Goal: Information Seeking & Learning: Learn about a topic

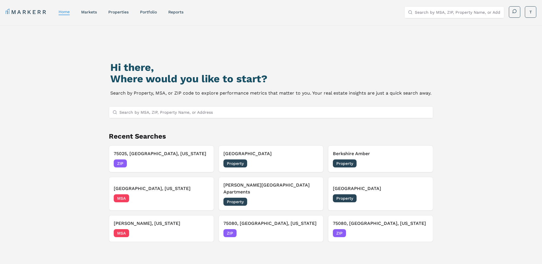
click at [183, 115] on input "Search by MSA, ZIP, Property Name, or Address" at bounding box center [275, 112] width 311 height 11
type input "<"
drag, startPoint x: 175, startPoint y: 111, endPoint x: 142, endPoint y: 114, distance: 32.4
click at [142, 114] on input "Marquis at atewrview" at bounding box center [275, 112] width 311 height 11
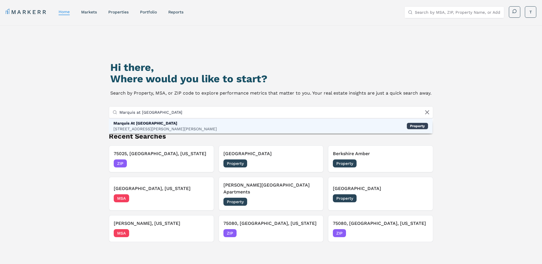
type input "Marquis at [GEOGRAPHIC_DATA]"
click at [157, 127] on div "[STREET_ADDRESS][PERSON_NAME][PERSON_NAME]" at bounding box center [166, 129] width 104 height 6
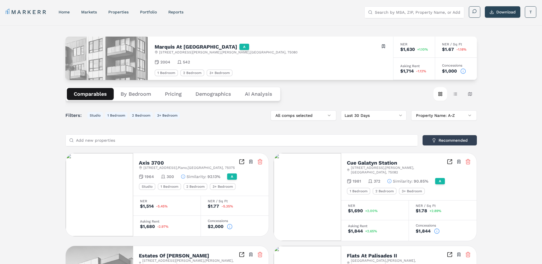
click at [184, 46] on h2 "Marquis At [GEOGRAPHIC_DATA]" at bounding box center [196, 46] width 83 height 5
click at [175, 98] on button "Pricing" at bounding box center [173, 94] width 31 height 12
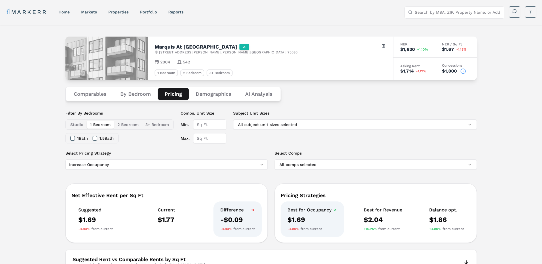
click at [207, 96] on button "Demographics" at bounding box center [213, 94] width 49 height 12
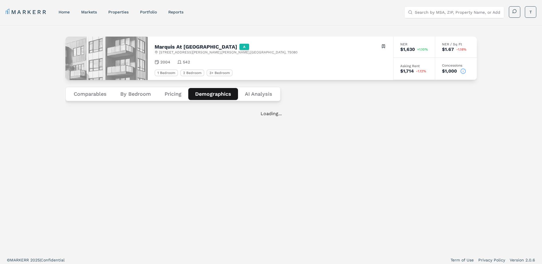
click at [248, 92] on Analysis "AI Analysis" at bounding box center [258, 94] width 41 height 12
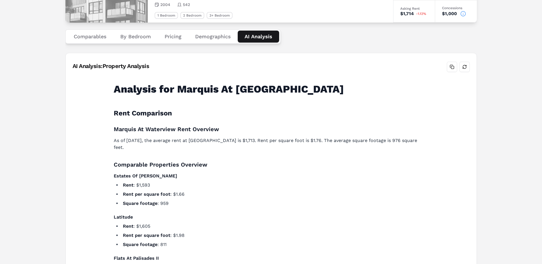
scroll to position [57, 0]
click at [130, 35] on button "By Bedroom" at bounding box center [136, 37] width 44 height 12
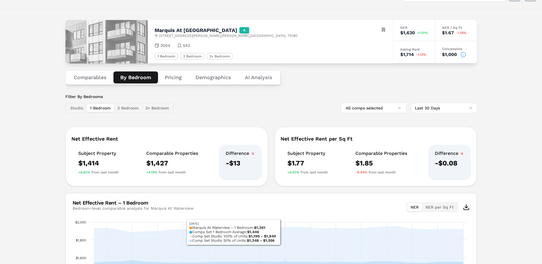
scroll to position [0, 0]
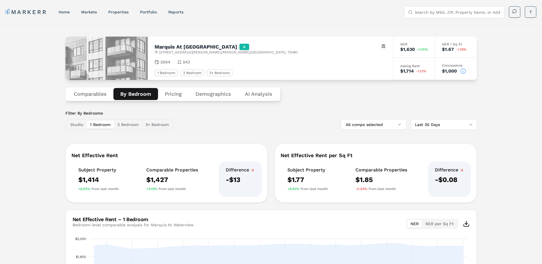
click at [466, 72] on circle at bounding box center [463, 71] width 5 height 5
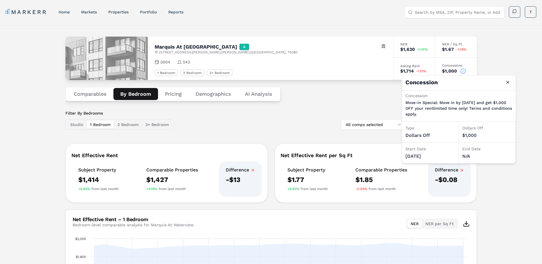
click at [466, 72] on circle at bounding box center [463, 71] width 5 height 5
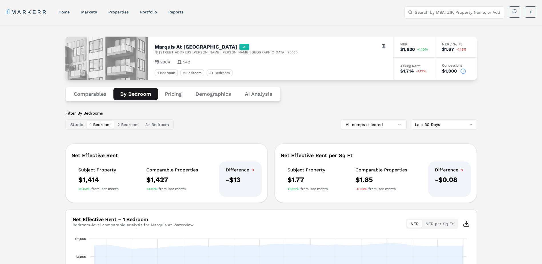
click at [414, 67] on div "Asking Rent" at bounding box center [415, 65] width 28 height 3
click at [385, 128] on button "All comps selected" at bounding box center [374, 125] width 66 height 10
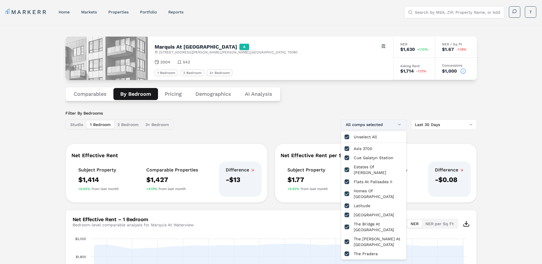
click at [385, 127] on button "All comps selected" at bounding box center [374, 125] width 66 height 10
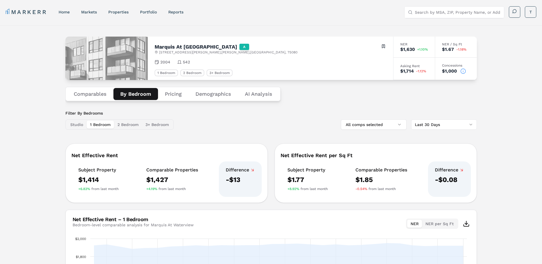
click at [438, 125] on html "MARKERR home markets properties Portfolio reports Search by MSA, ZIP, Property …" at bounding box center [271, 189] width 542 height 379
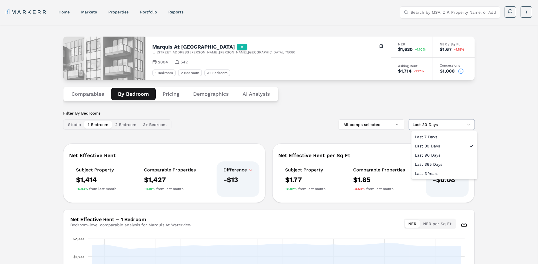
click at [438, 125] on html "MARKERR home markets properties Portfolio reports Search by MSA, ZIP, Property …" at bounding box center [271, 189] width 542 height 379
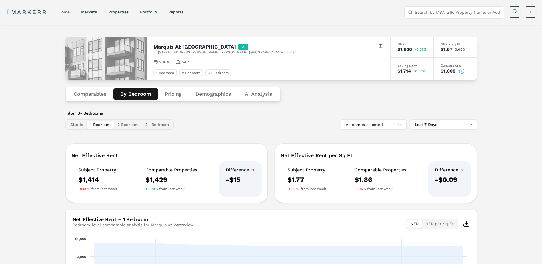
click at [63, 14] on div "home" at bounding box center [64, 12] width 11 height 6
click at [69, 11] on link "home" at bounding box center [64, 12] width 11 height 5
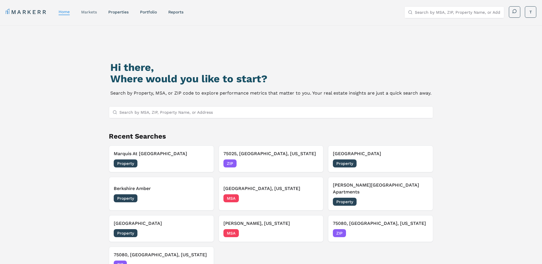
click at [94, 13] on link "markets" at bounding box center [89, 12] width 16 height 5
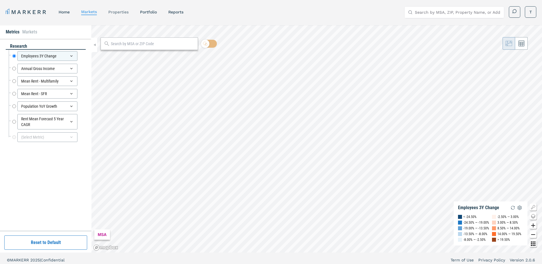
click at [124, 13] on link "properties" at bounding box center [118, 12] width 20 height 5
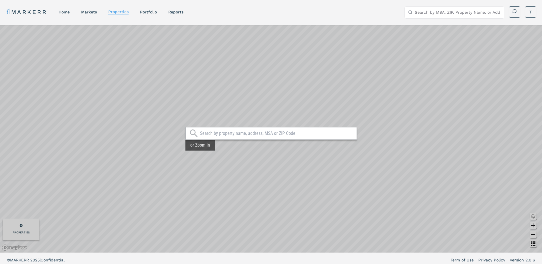
click at [285, 132] on input "text" at bounding box center [277, 134] width 154 height 6
click at [147, 12] on link "Portfolio" at bounding box center [148, 12] width 17 height 5
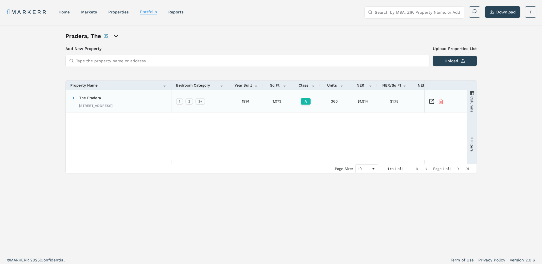
click at [111, 101] on div "The Pradera 851 Greenside Dr, Richardson, TX 75080" at bounding box center [95, 101] width 33 height 18
click at [82, 100] on div "The Pradera 851 Greenside Dr, Richardson, TX 75080" at bounding box center [95, 101] width 33 height 18
click at [66, 97] on div "The Pradera 851 Greenside Dr, Richardson, TX 75080" at bounding box center [119, 101] width 106 height 23
click at [89, 97] on span "The Pradera" at bounding box center [90, 98] width 22 height 4
click at [433, 101] on icon "Inspect Comparable" at bounding box center [432, 102] width 6 height 6
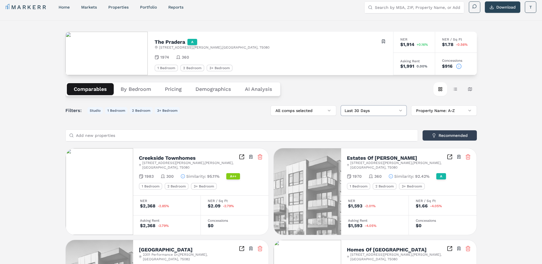
scroll to position [4, 0]
